Goal: Find specific page/section: Find specific page/section

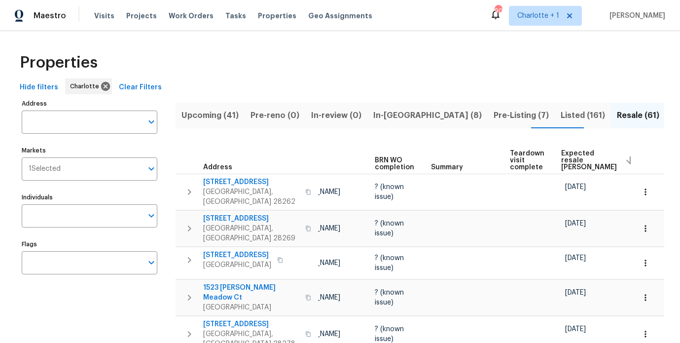
scroll to position [0, 86]
click at [565, 160] on span "Expected resale COE" at bounding box center [588, 160] width 56 height 21
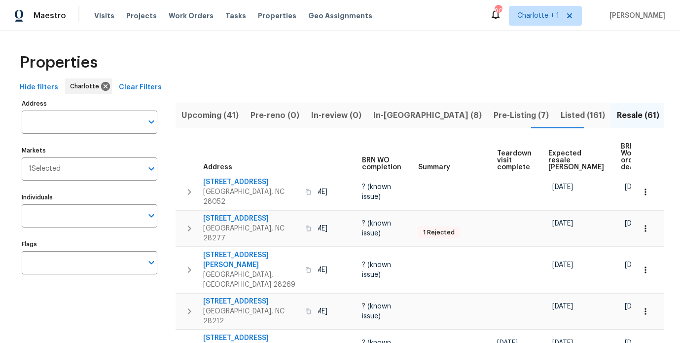
scroll to position [0, 114]
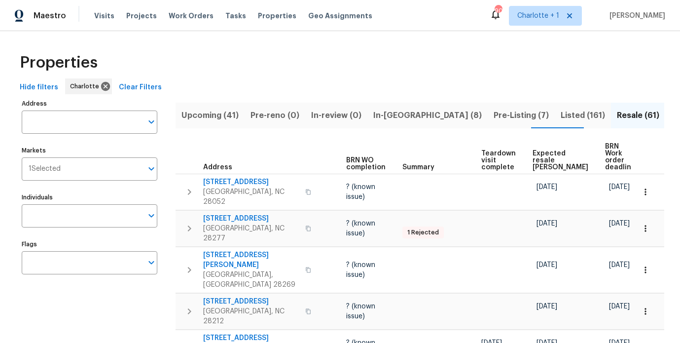
click at [540, 150] on span "Expected resale COE" at bounding box center [560, 160] width 56 height 21
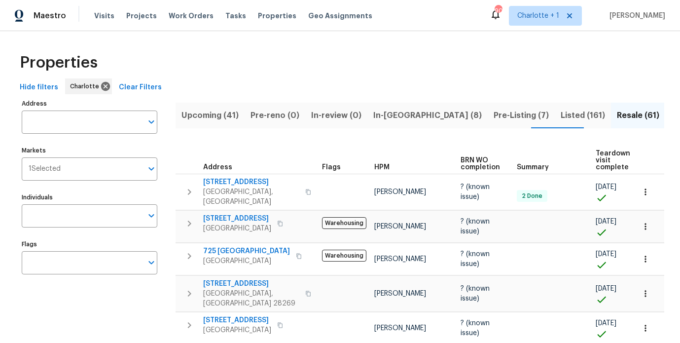
scroll to position [0, 59]
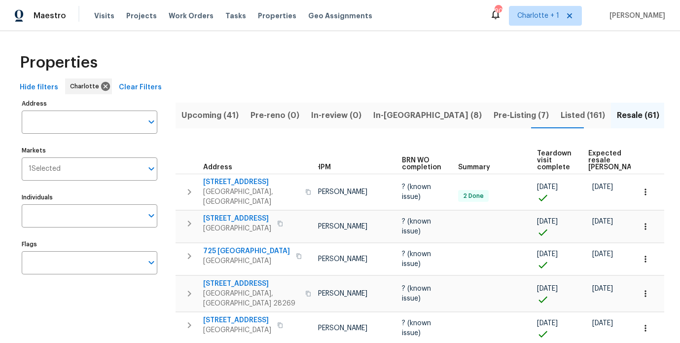
click at [597, 158] on span "Expected resale COE" at bounding box center [616, 160] width 56 height 21
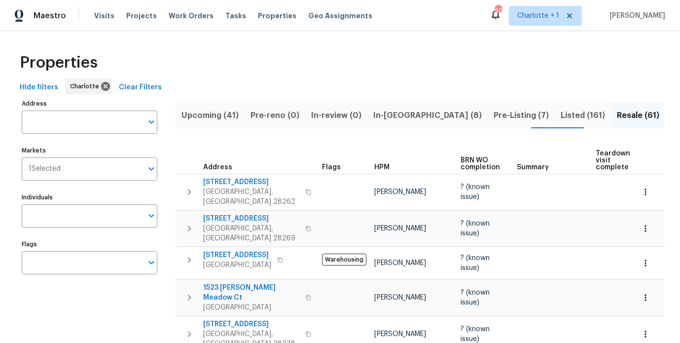
click at [415, 52] on div "Properties" at bounding box center [340, 63] width 648 height 32
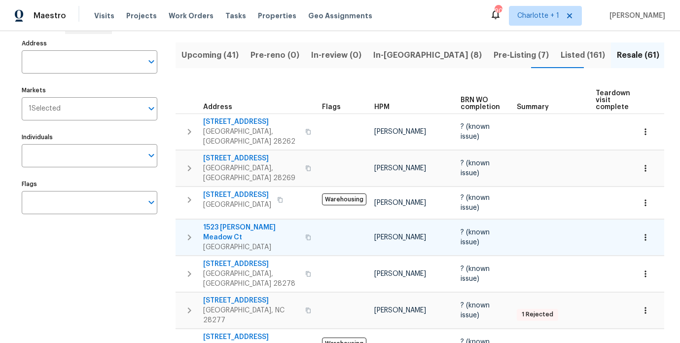
click at [253, 222] on span "1523 Merrie Meadow Ct" at bounding box center [251, 232] width 96 height 20
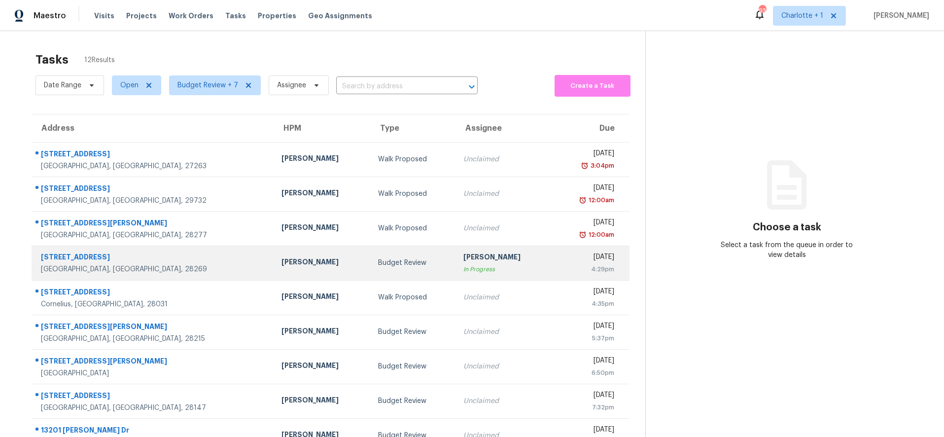
click at [281, 264] on div "[PERSON_NAME]" at bounding box center [321, 263] width 80 height 12
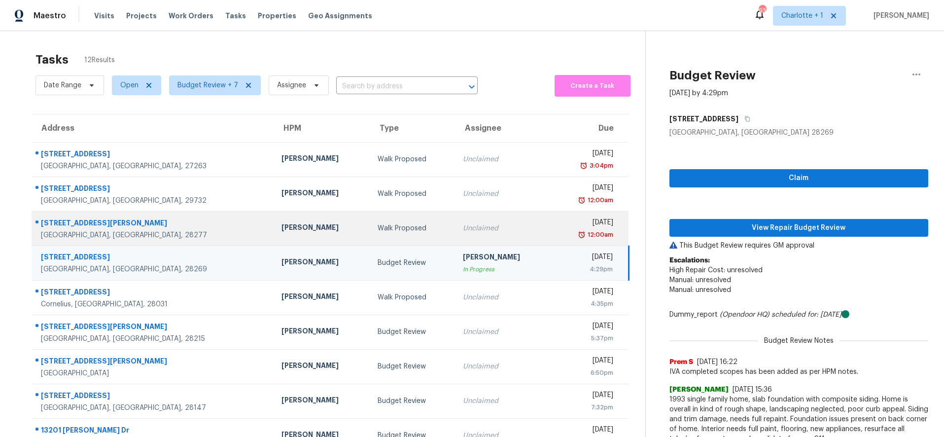
click at [370, 218] on td "Walk Proposed" at bounding box center [412, 228] width 85 height 34
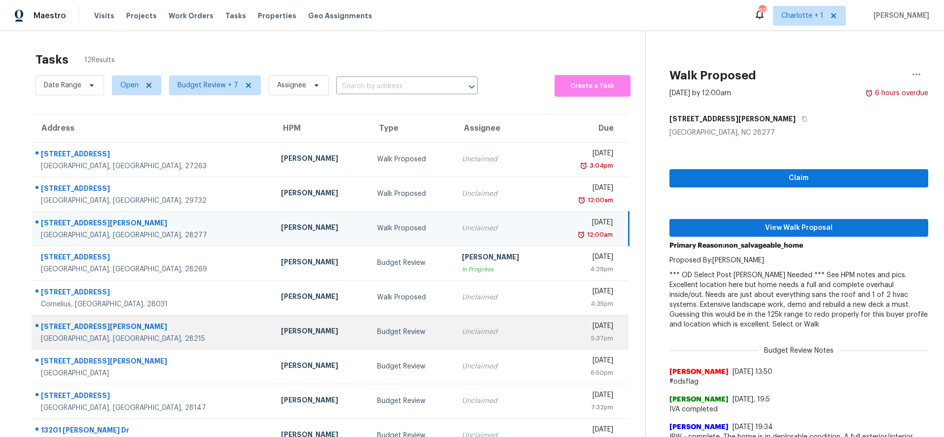
scroll to position [84, 0]
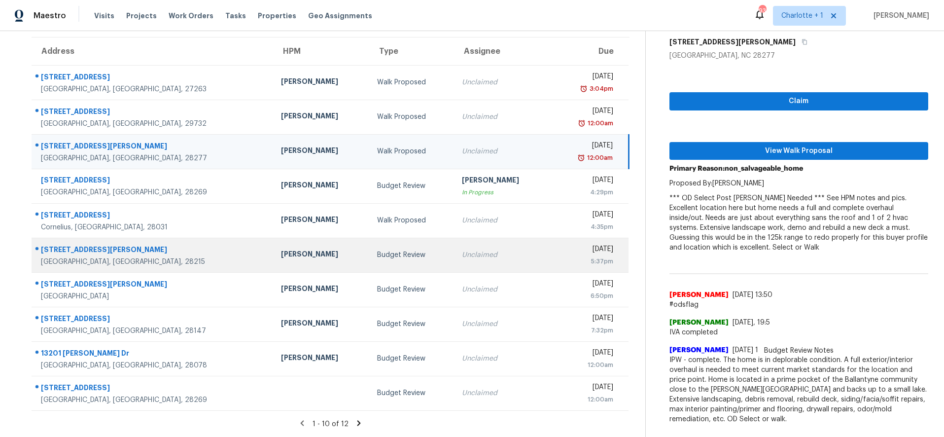
click at [377, 250] on div "Budget Review" at bounding box center [411, 255] width 69 height 10
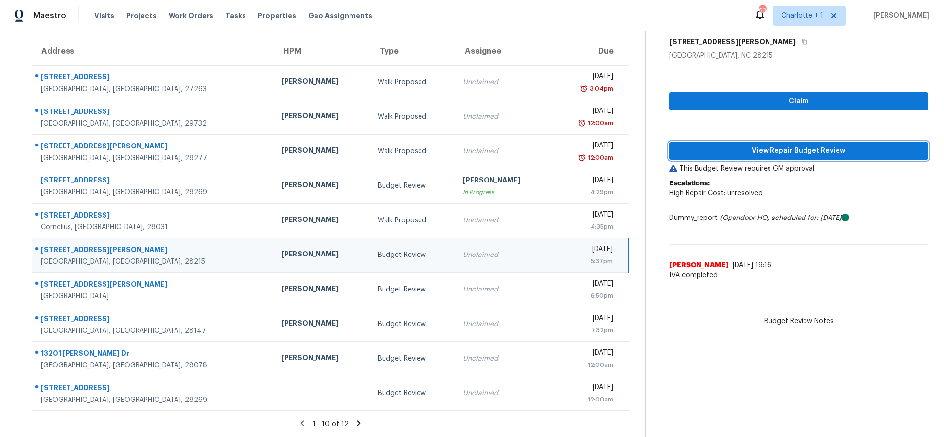
click at [734, 146] on span "View Repair Budget Review" at bounding box center [798, 151] width 243 height 12
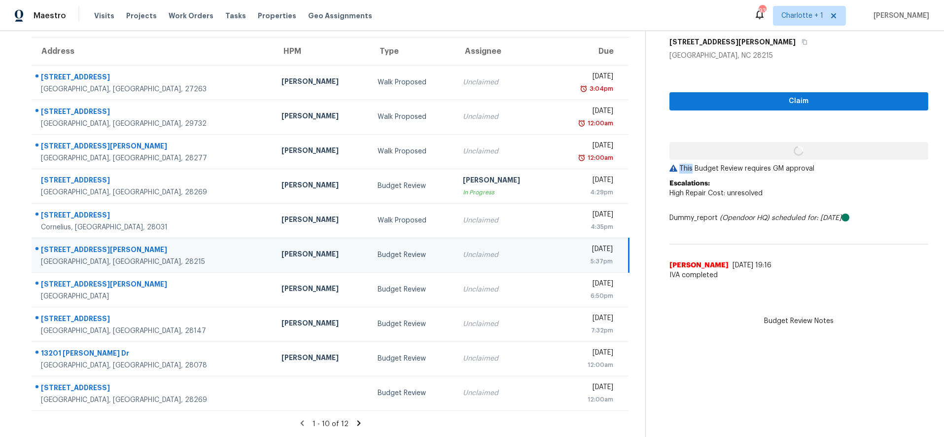
click at [734, 146] on div "Claim This Budget Review requires GM approval Escalations: High Repair Cost: un…" at bounding box center [798, 173] width 259 height 224
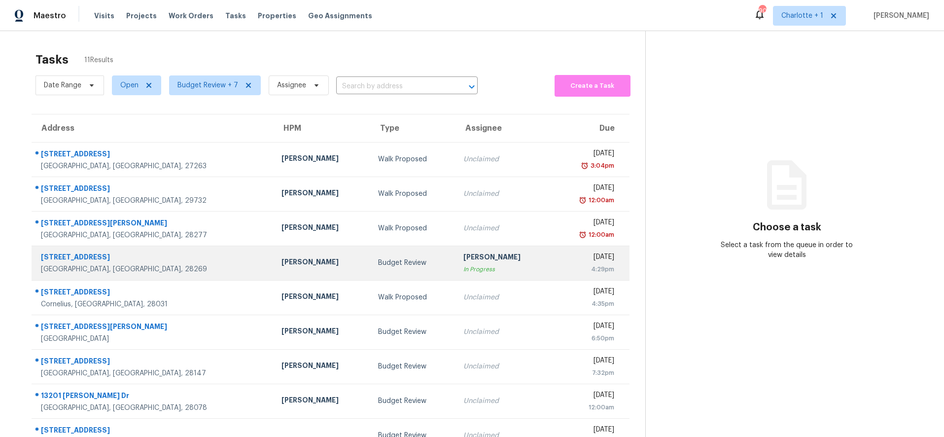
scroll to position [84, 0]
